Goal: Navigation & Orientation: Find specific page/section

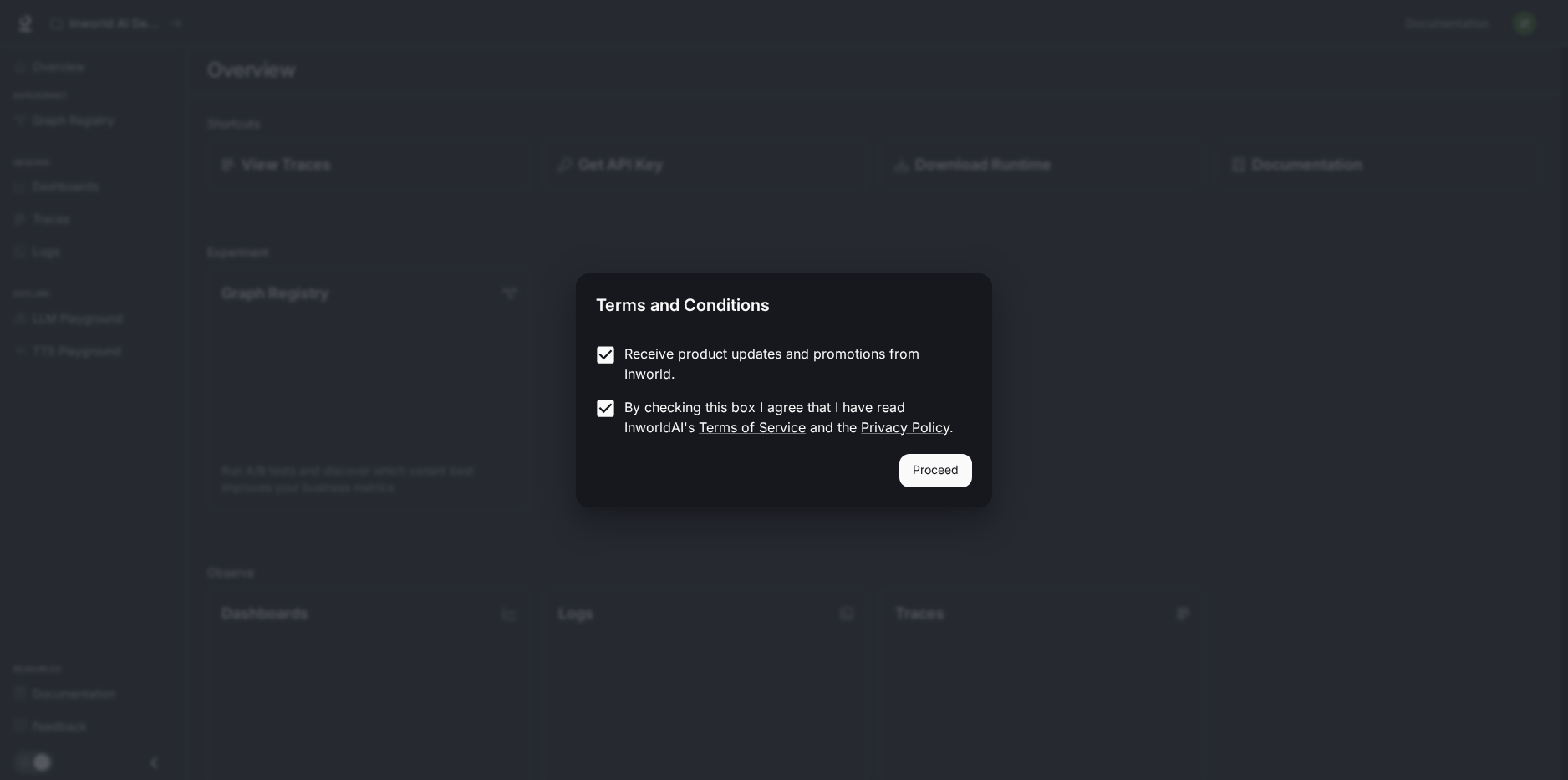
click at [945, 474] on button "Proceed" at bounding box center [936, 471] width 73 height 33
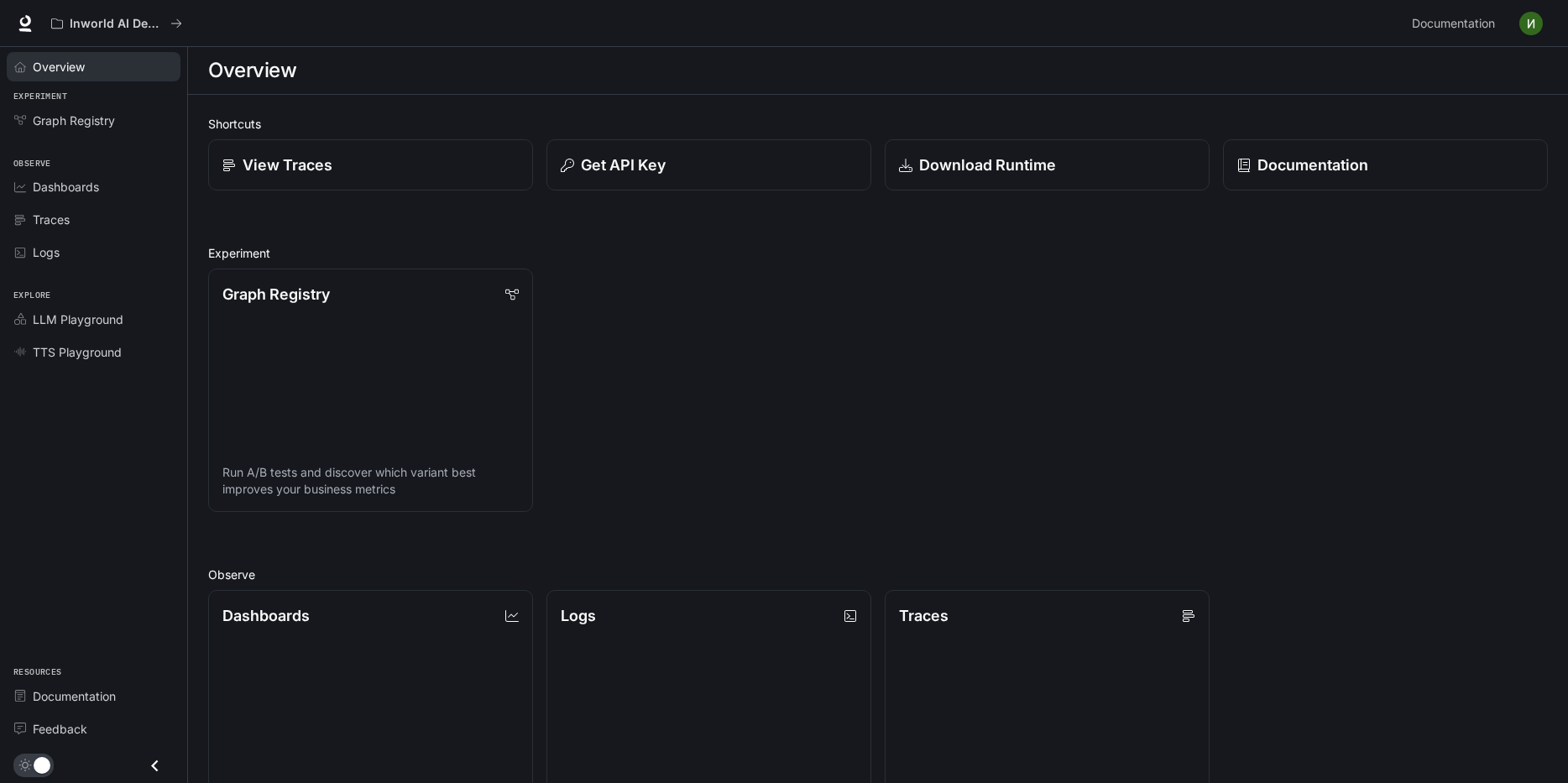
click at [81, 63] on span "Overview" at bounding box center [58, 67] width 52 height 18
click at [26, 22] on icon at bounding box center [25, 23] width 17 height 17
click at [1522, 26] on img "button" at bounding box center [1532, 24] width 24 height 24
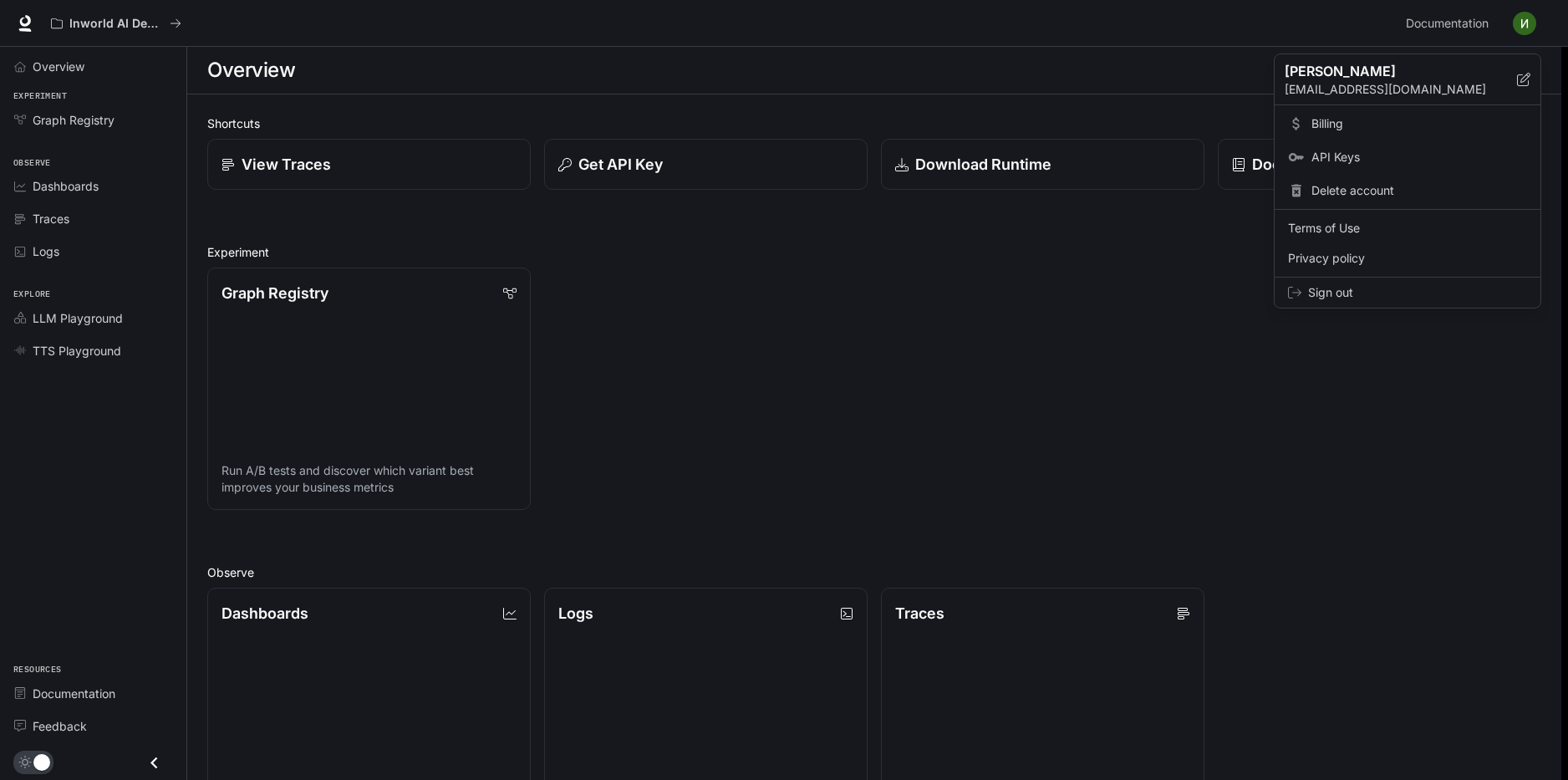
click at [1094, 345] on div at bounding box center [784, 390] width 1568 height 780
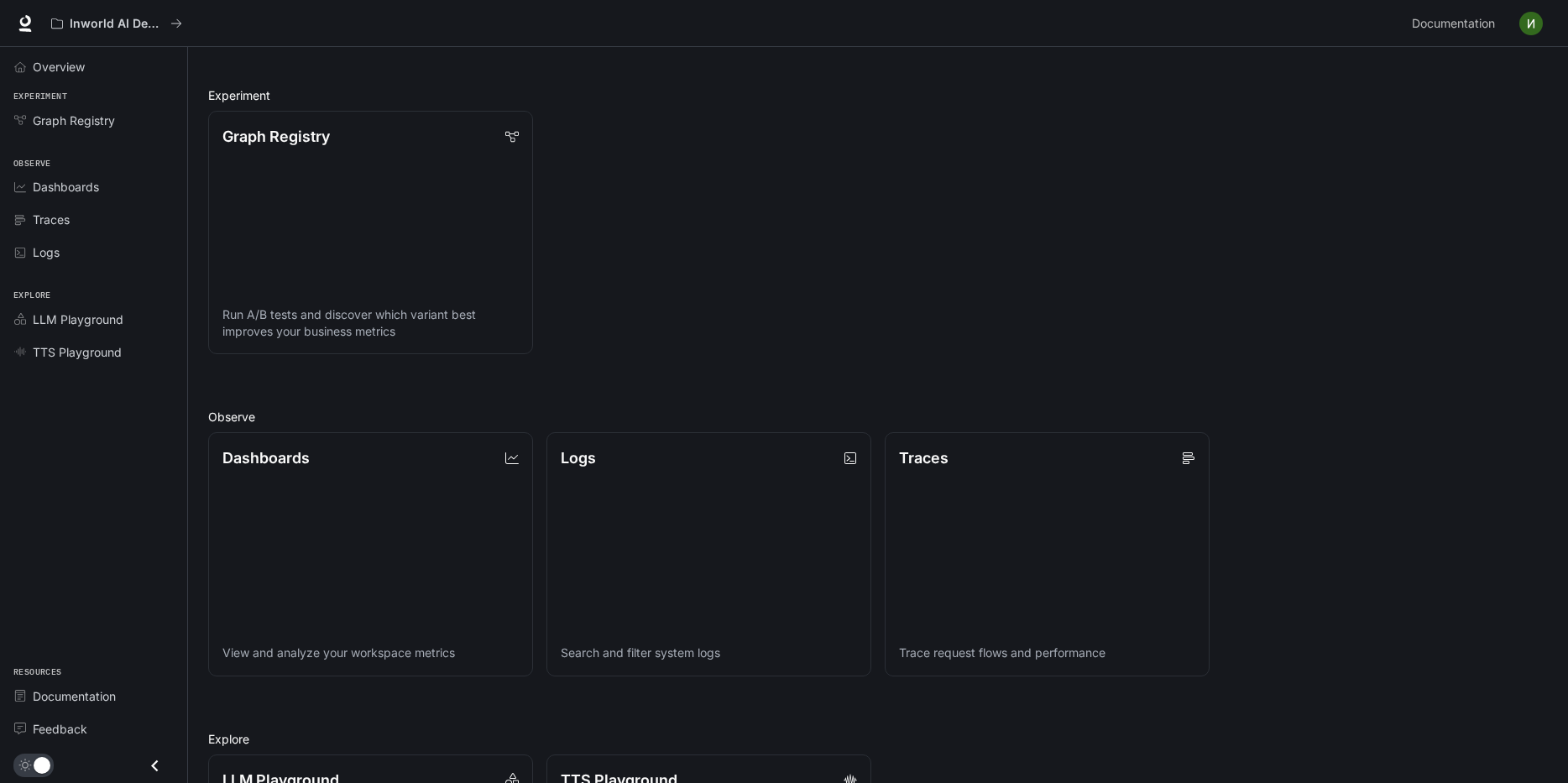
scroll to position [392, 0]
